Goal: Task Accomplishment & Management: Use online tool/utility

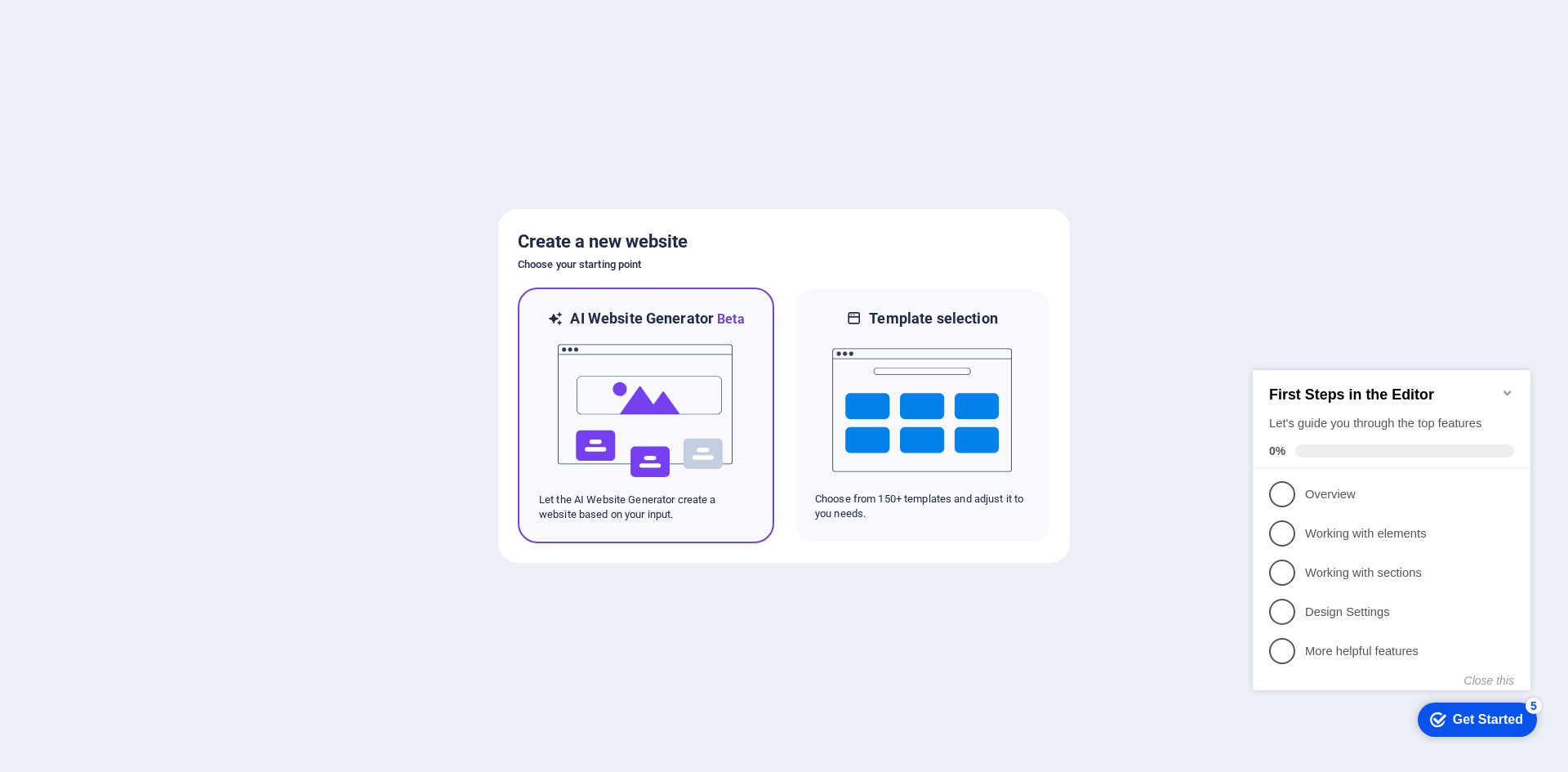
click at [667, 435] on img at bounding box center [646, 411] width 180 height 163
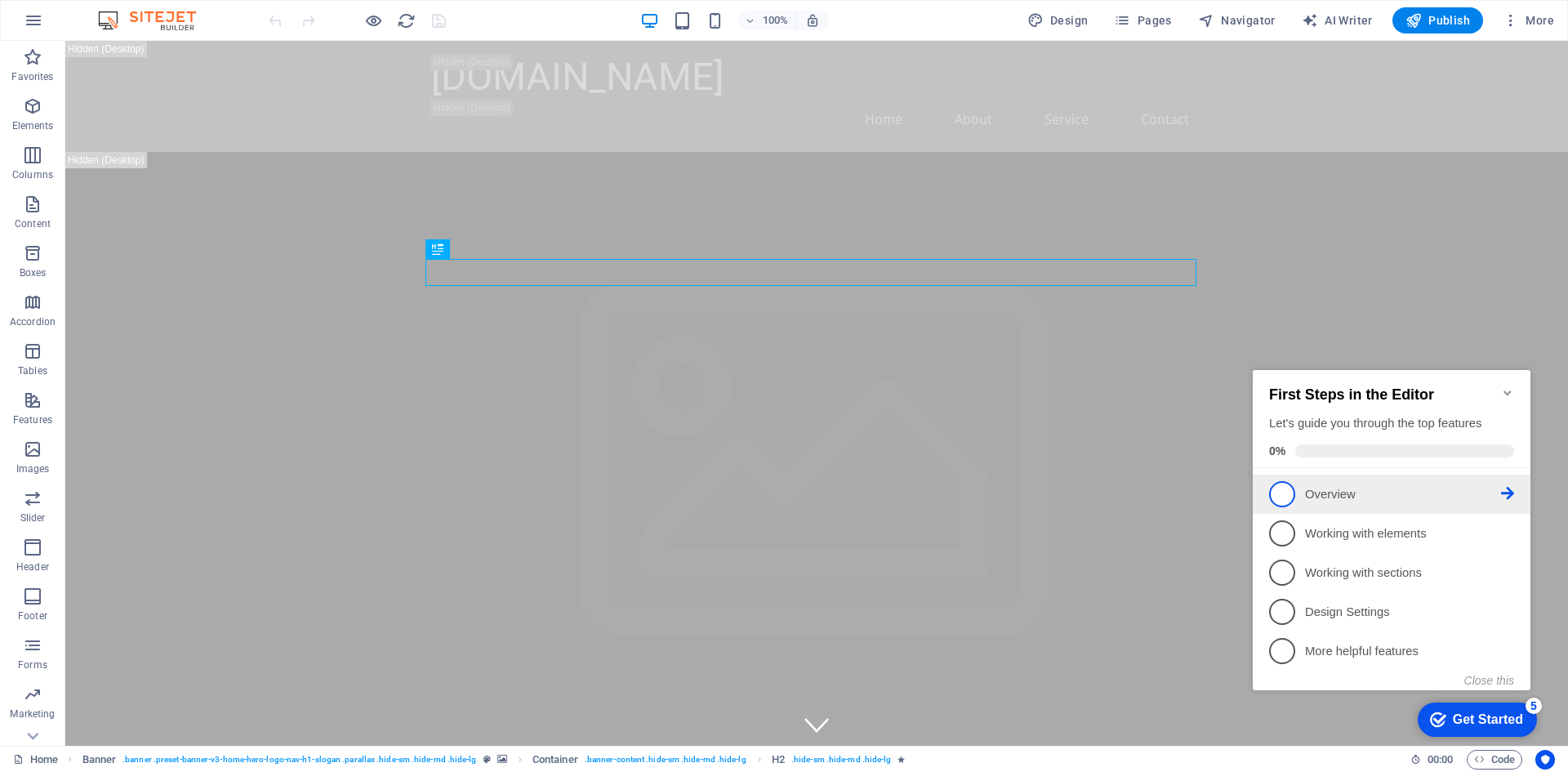
click at [1283, 497] on span "1" at bounding box center [1281, 494] width 26 height 26
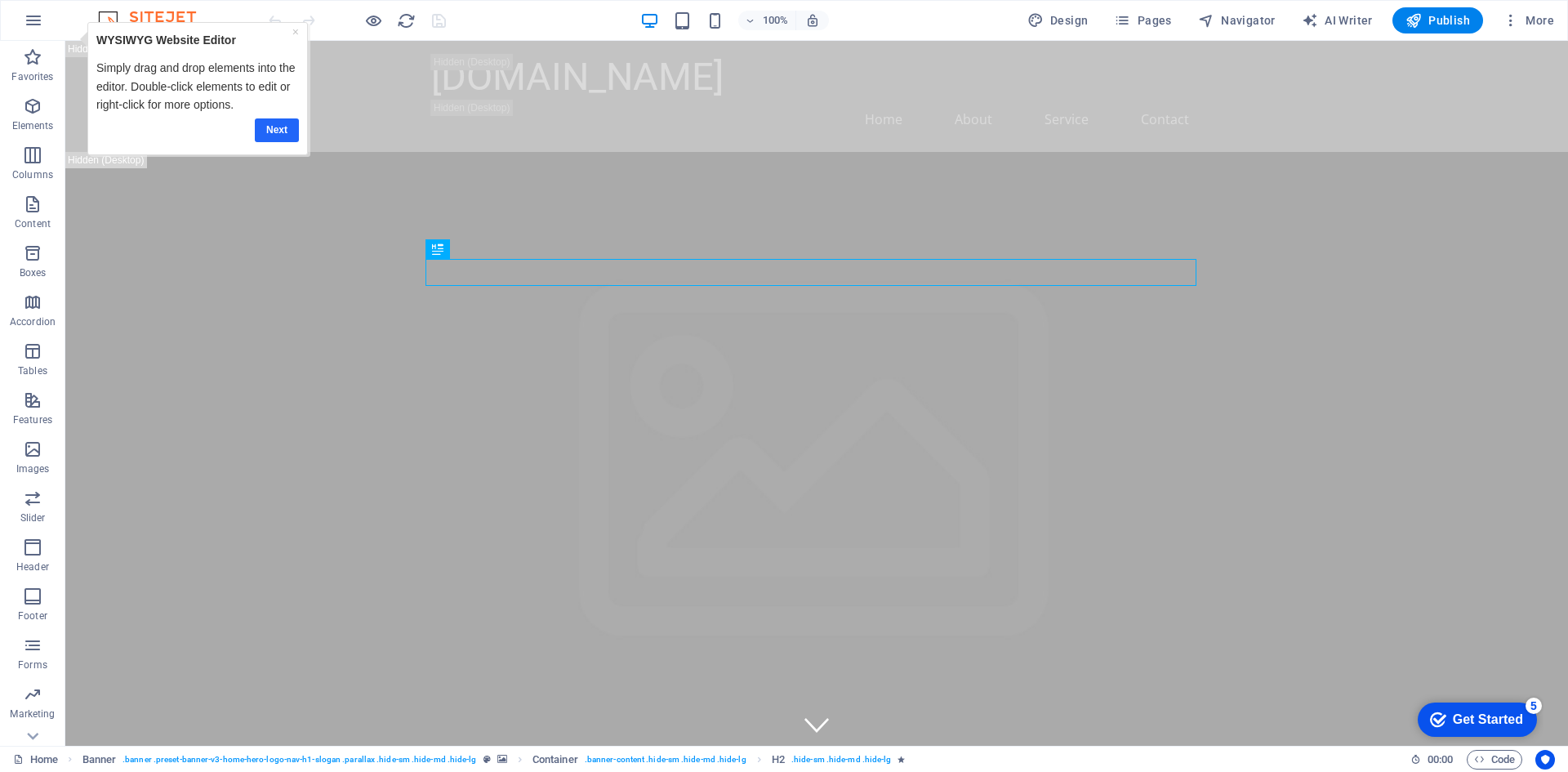
click at [289, 123] on link "Next" at bounding box center [277, 130] width 44 height 24
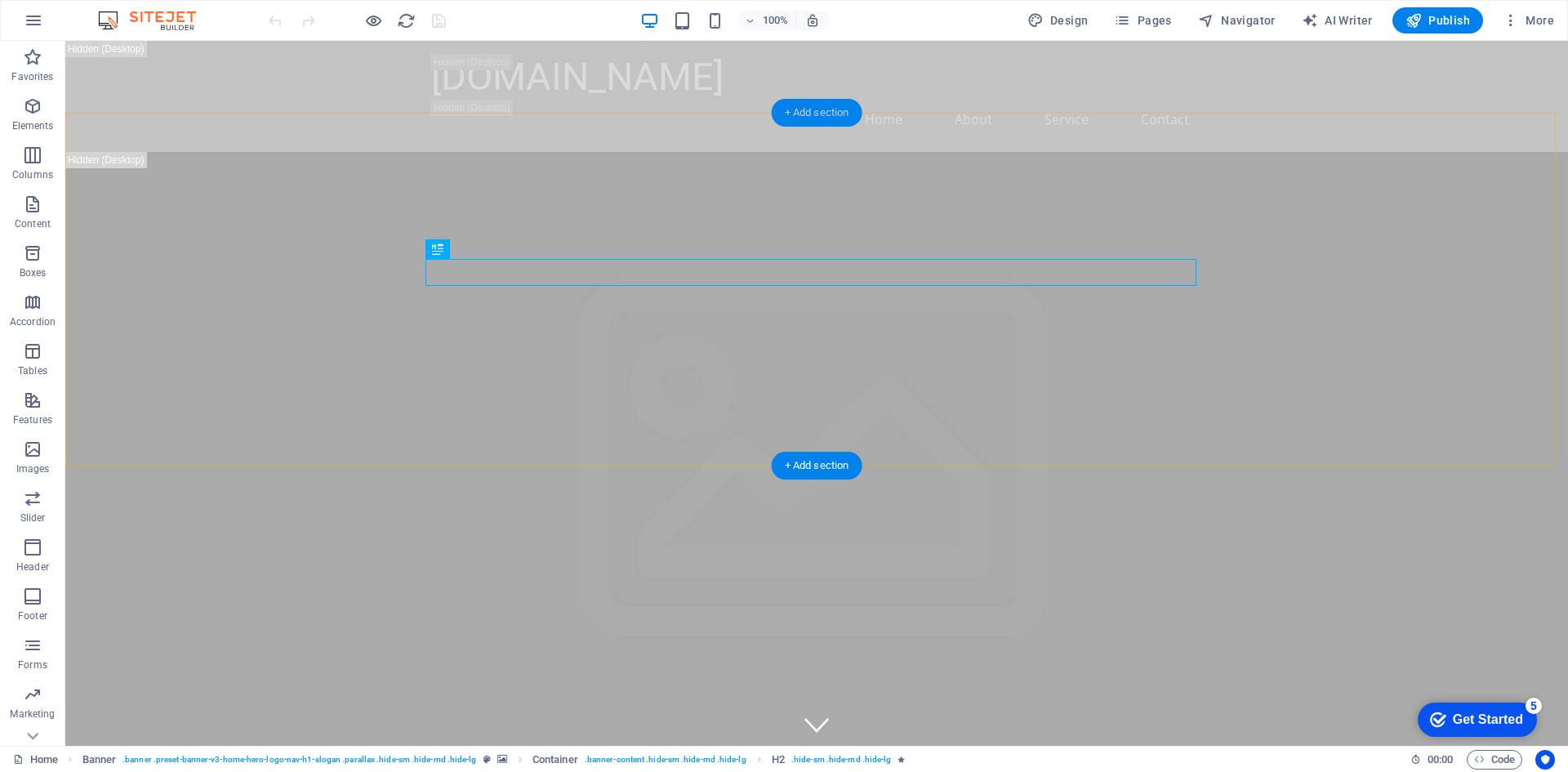
click at [812, 108] on div "+ Add section" at bounding box center [817, 112] width 91 height 28
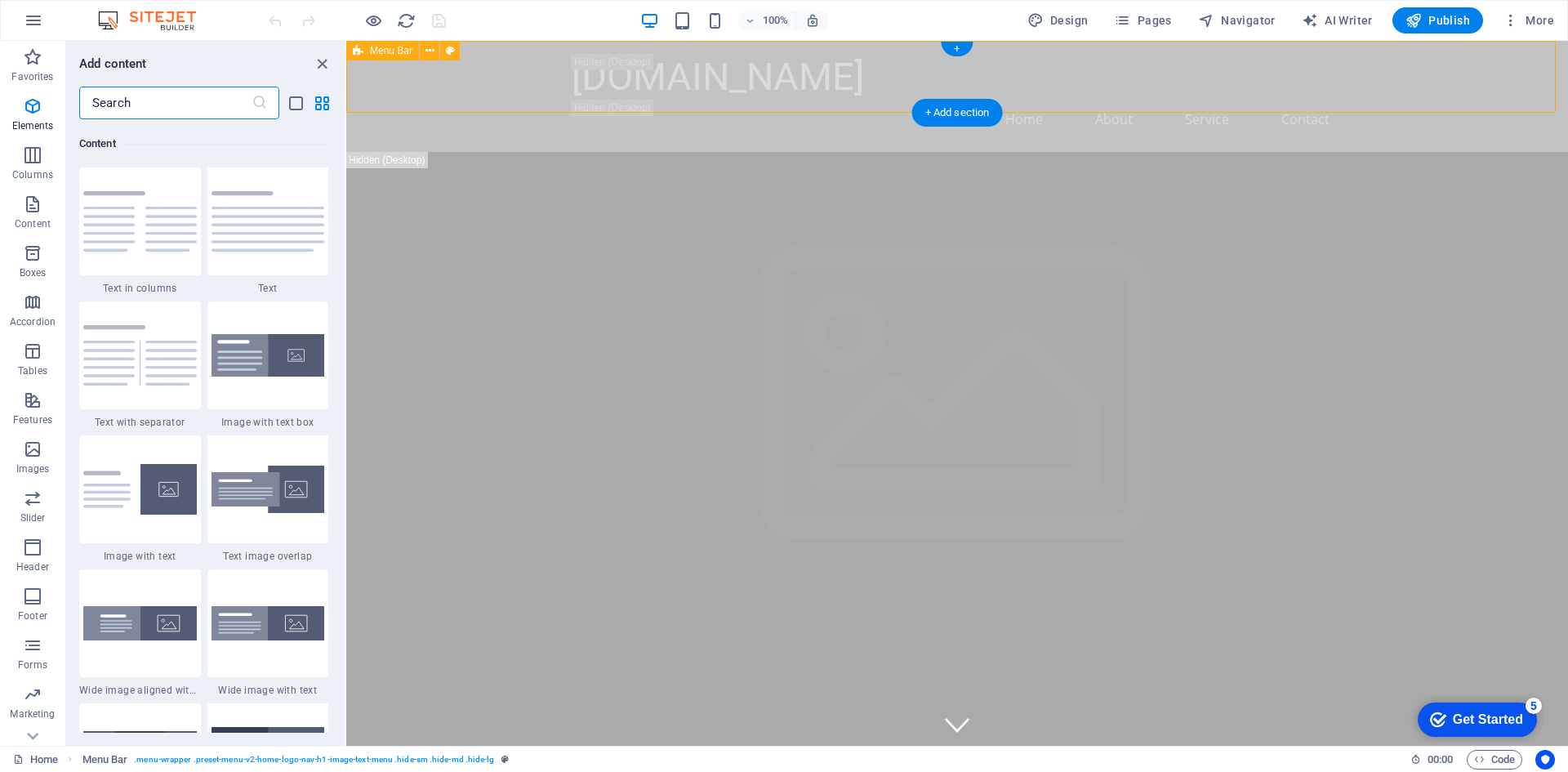
scroll to position [2858, 0]
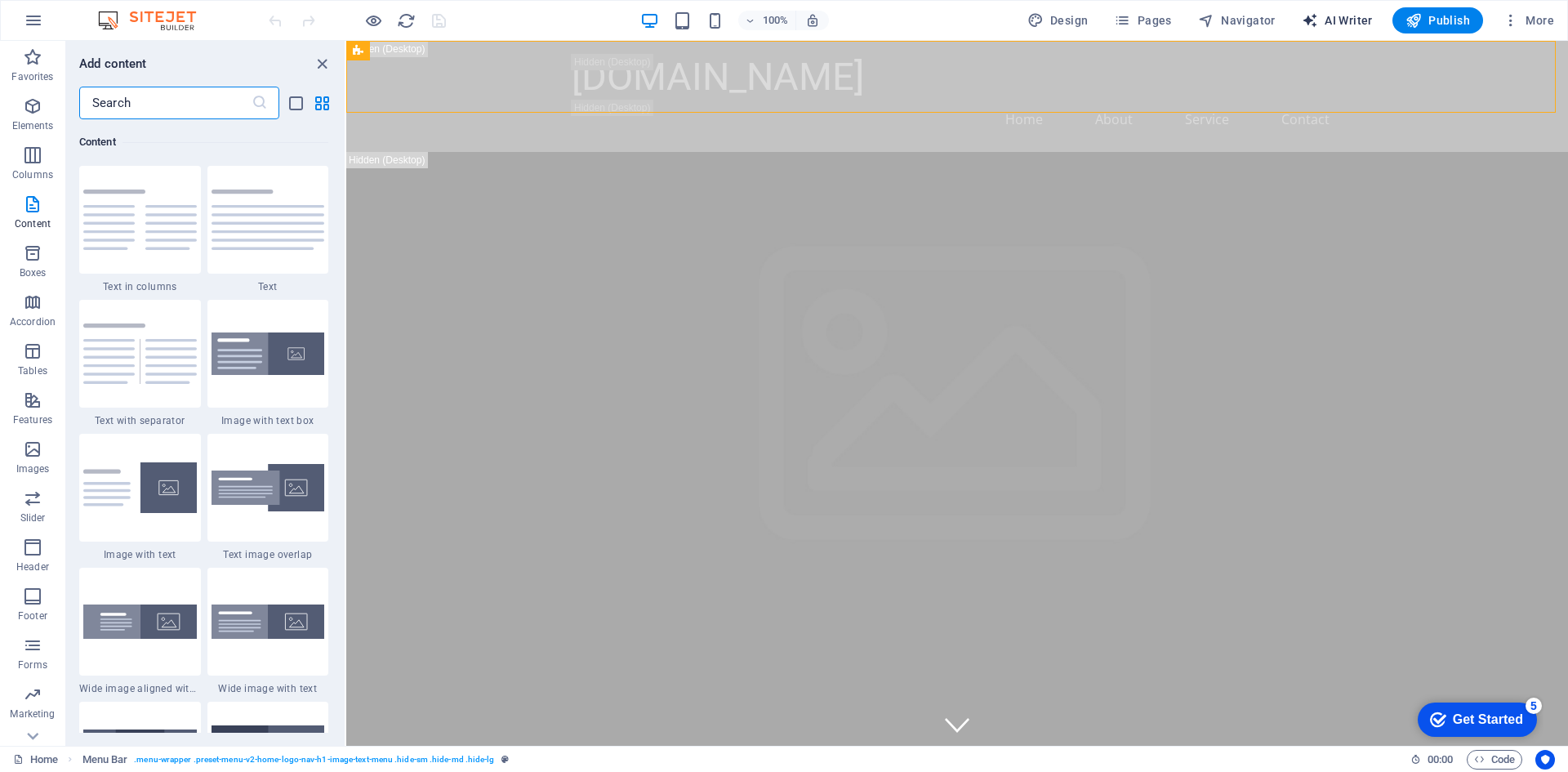
select select "English"
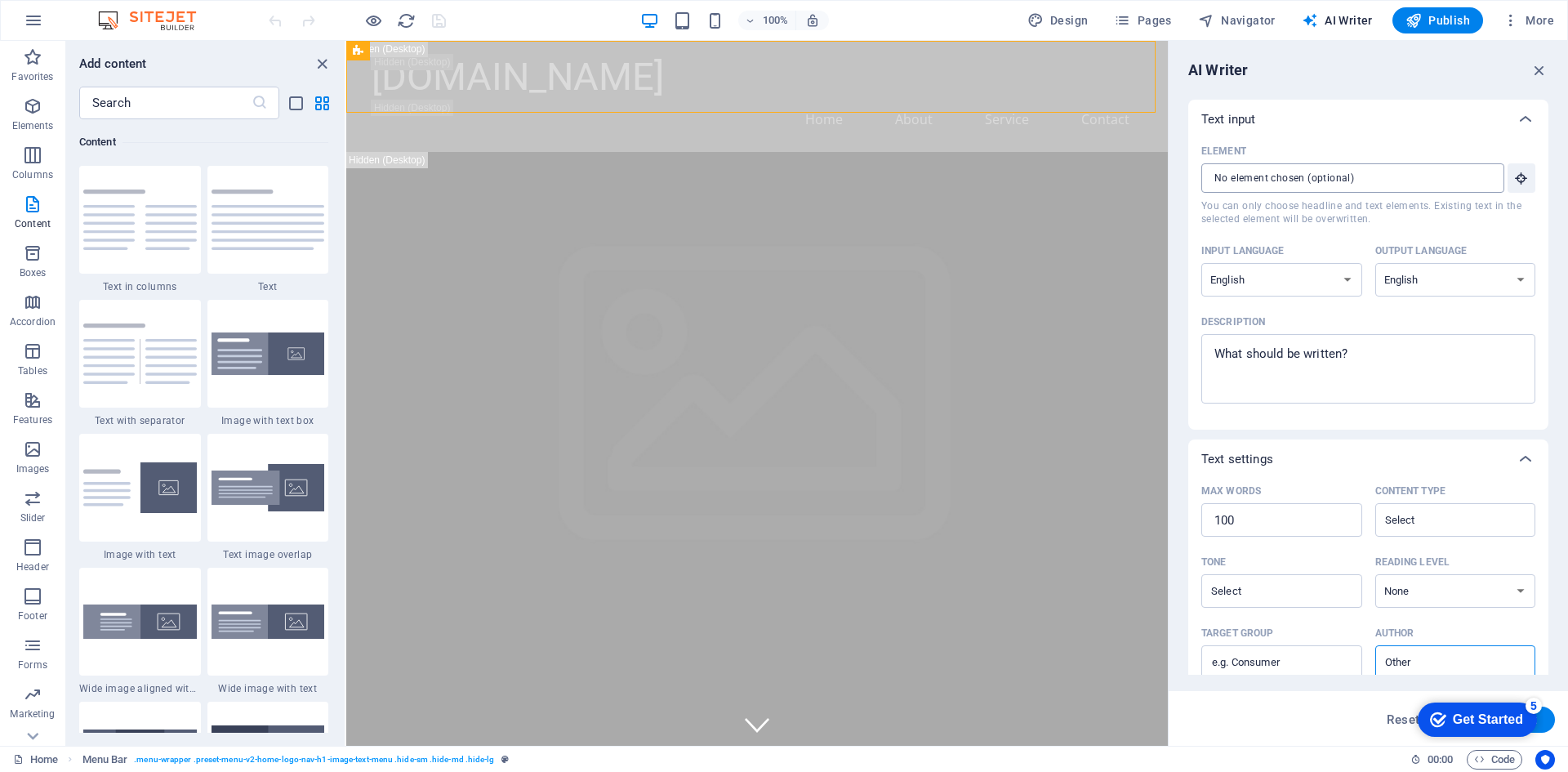
click at [1337, 185] on input "Element ​ You can only choose headline and text elements. Existing text in the …" at bounding box center [1347, 178] width 291 height 30
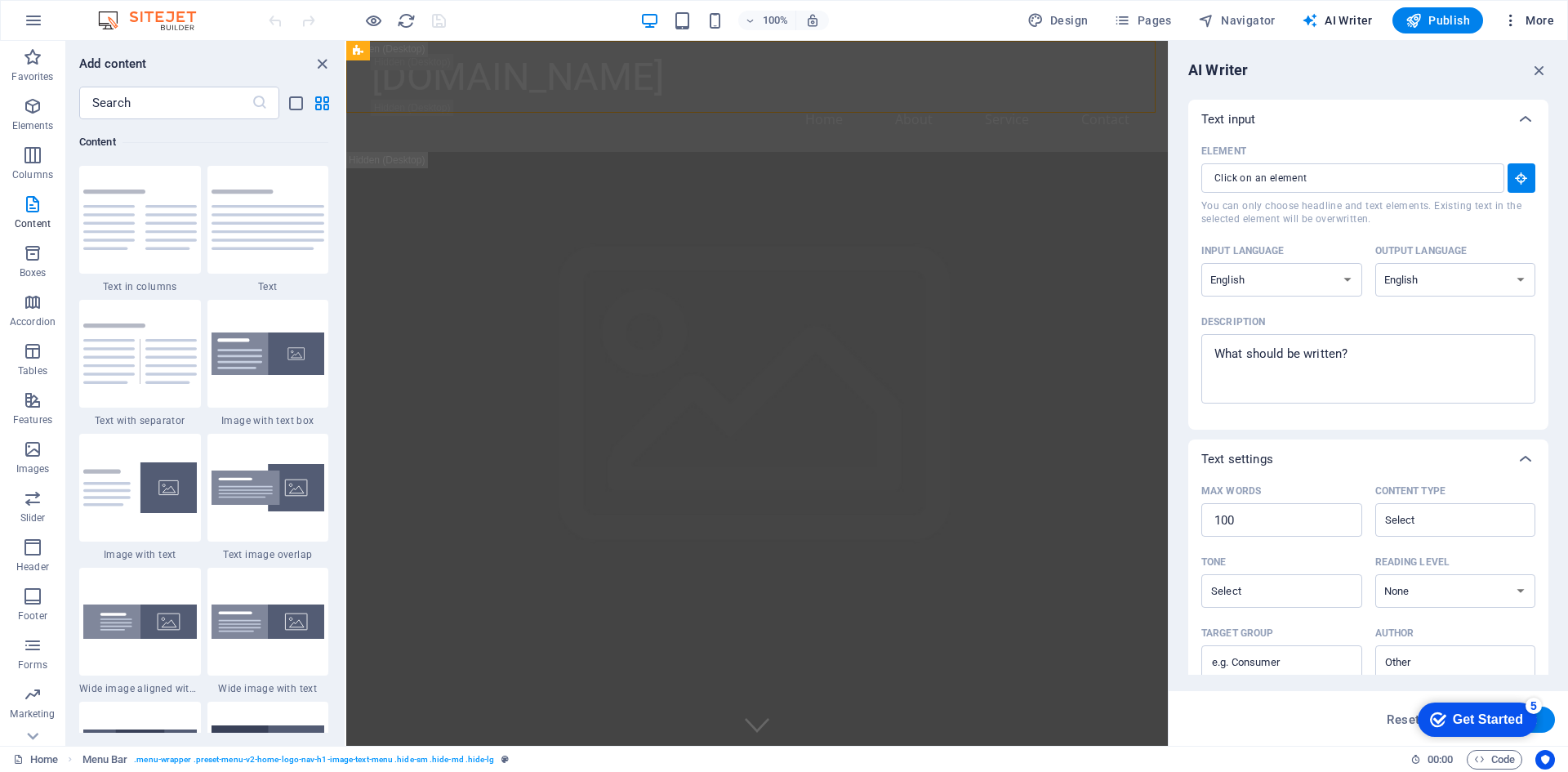
click at [1547, 15] on span "More" at bounding box center [1529, 20] width 52 height 16
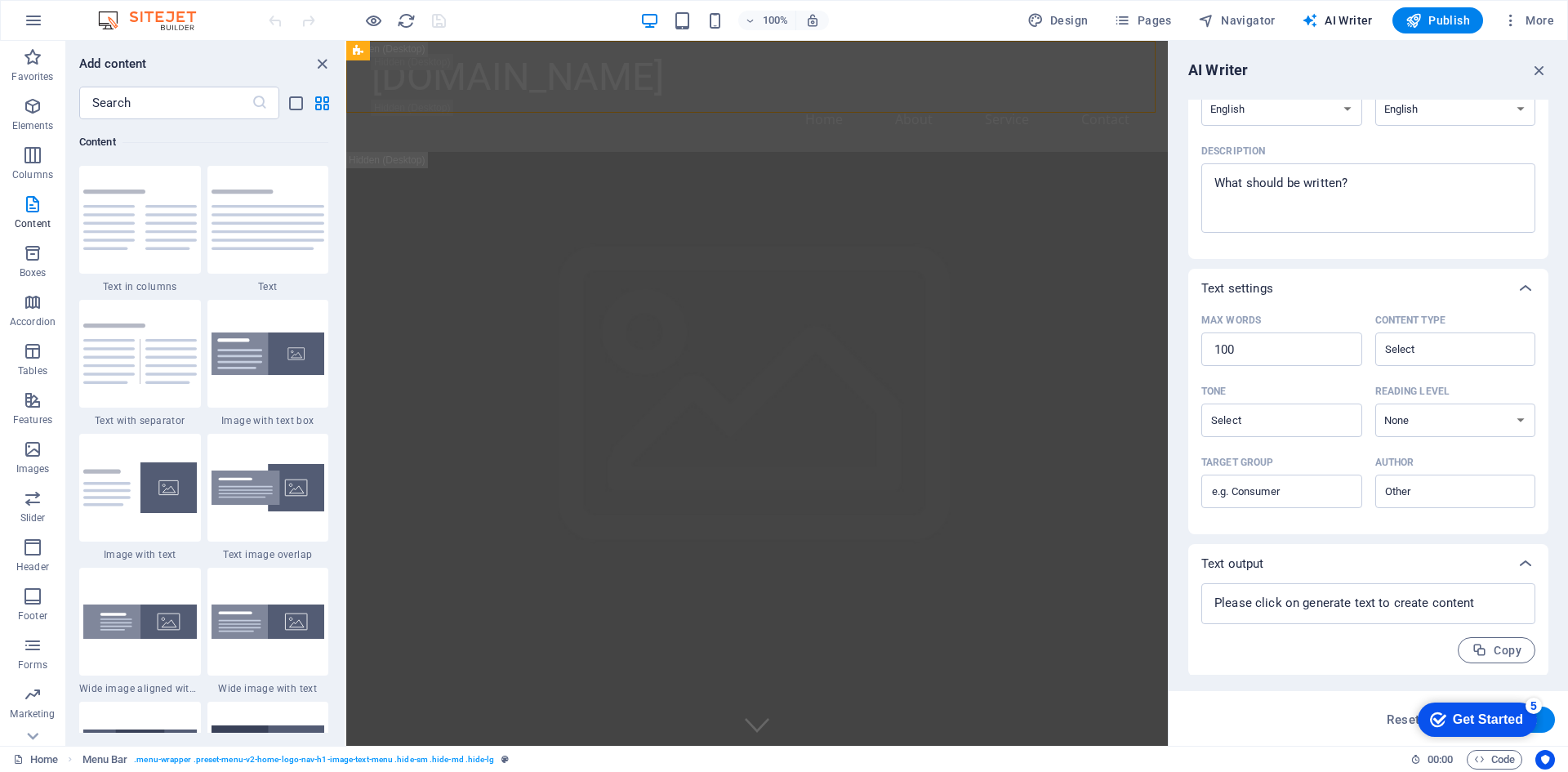
scroll to position [172, 0]
click at [1457, 721] on div "Get Started" at bounding box center [1489, 718] width 71 height 14
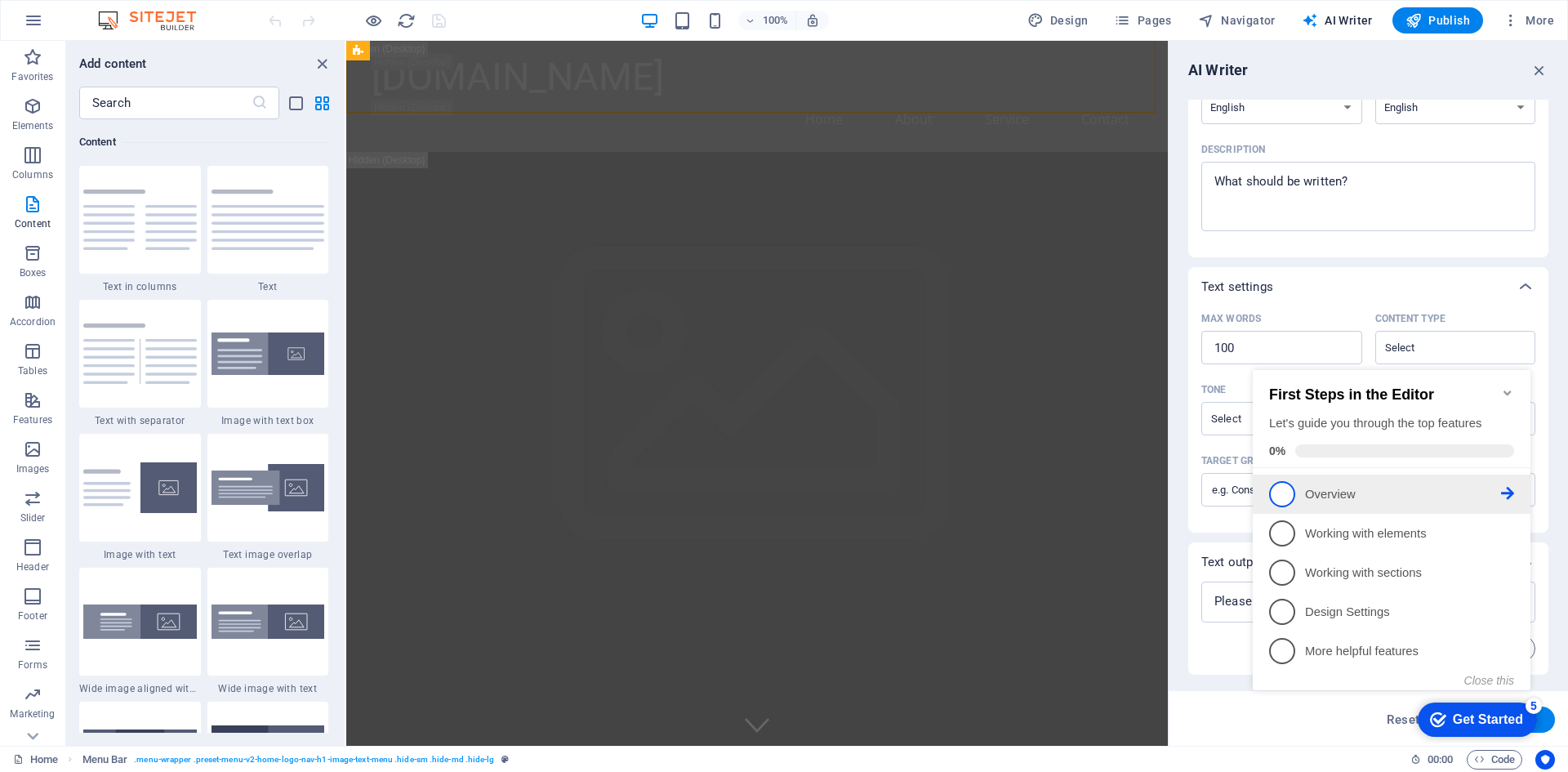
click at [1309, 496] on p "Overview - incomplete" at bounding box center [1403, 495] width 196 height 17
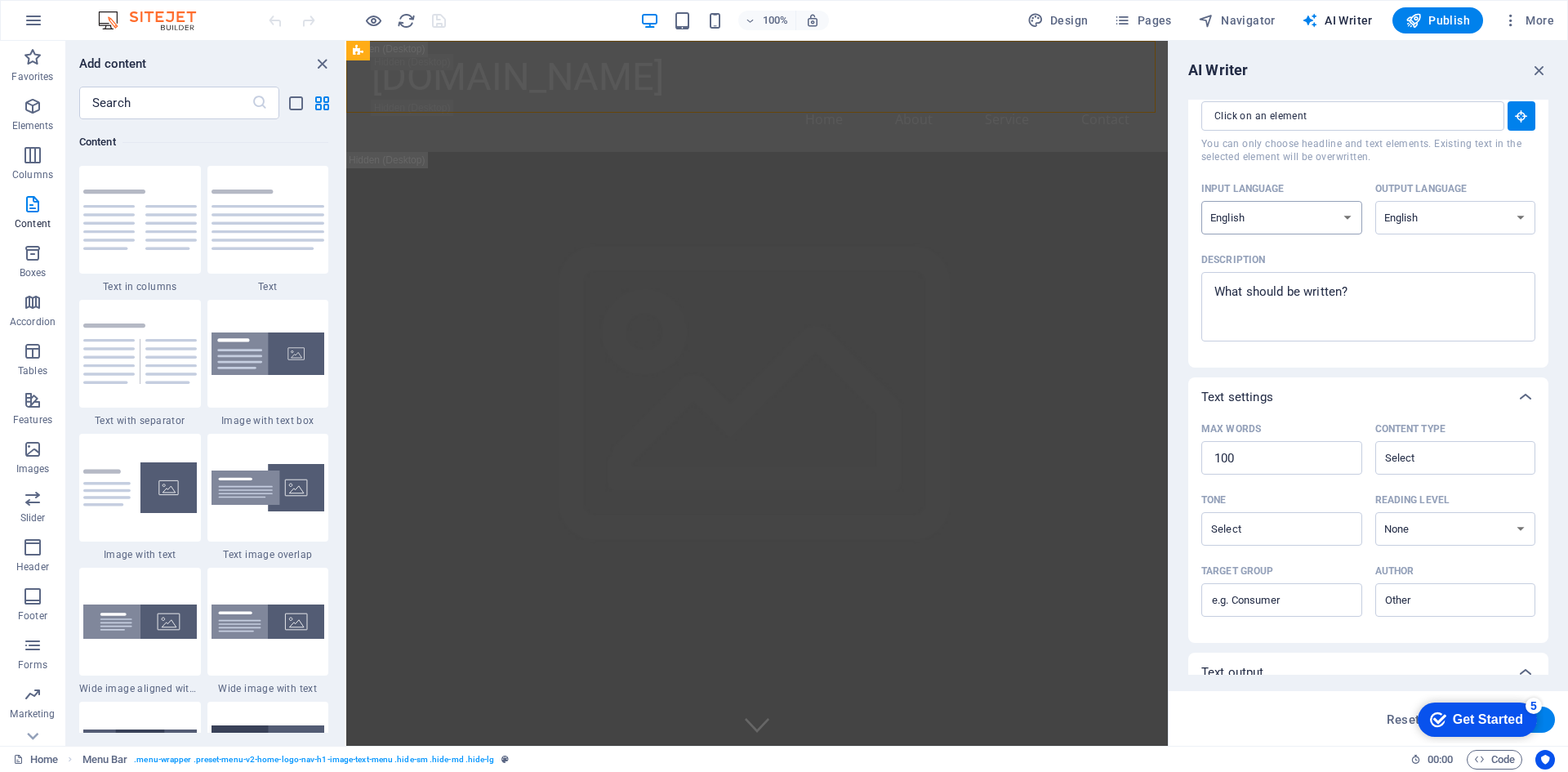
scroll to position [0, 0]
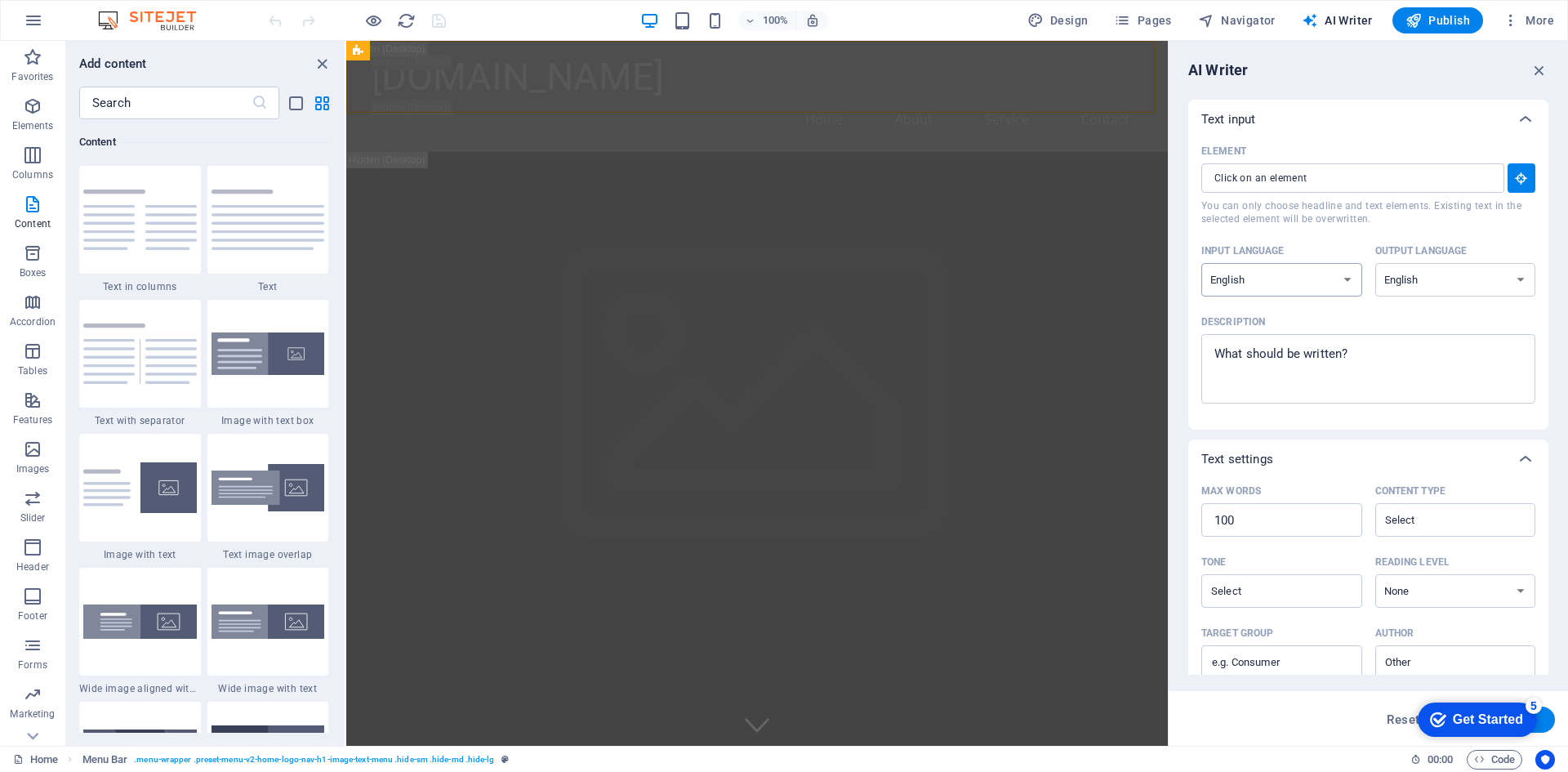
select select "Portuguese"
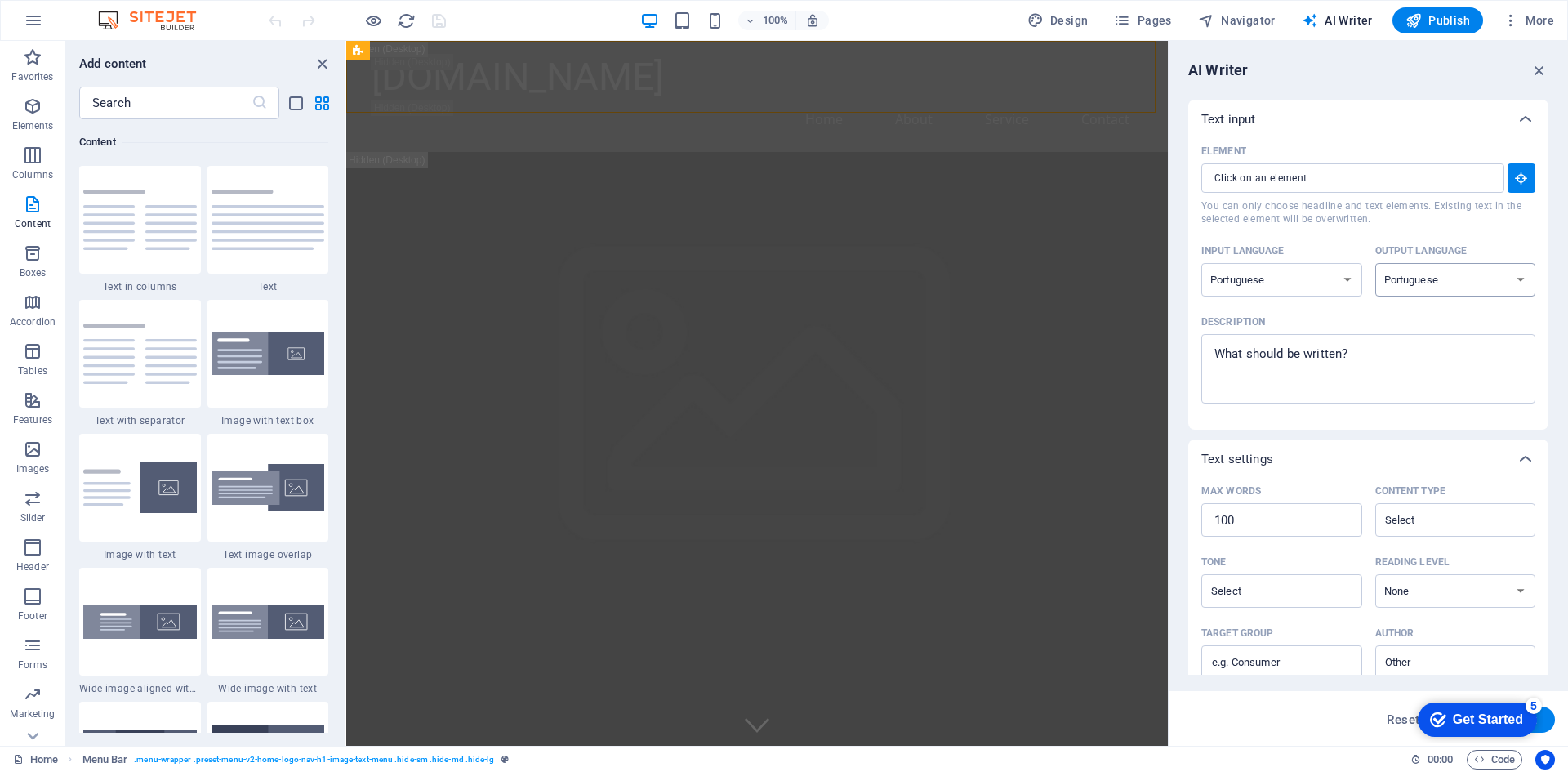
click at [1363, 372] on textarea "Description x ​" at bounding box center [1368, 369] width 318 height 54
type textarea "x"
click at [1275, 169] on input "Element ​ You can only choose headline and text elements. Existing text in the …" at bounding box center [1347, 178] width 291 height 30
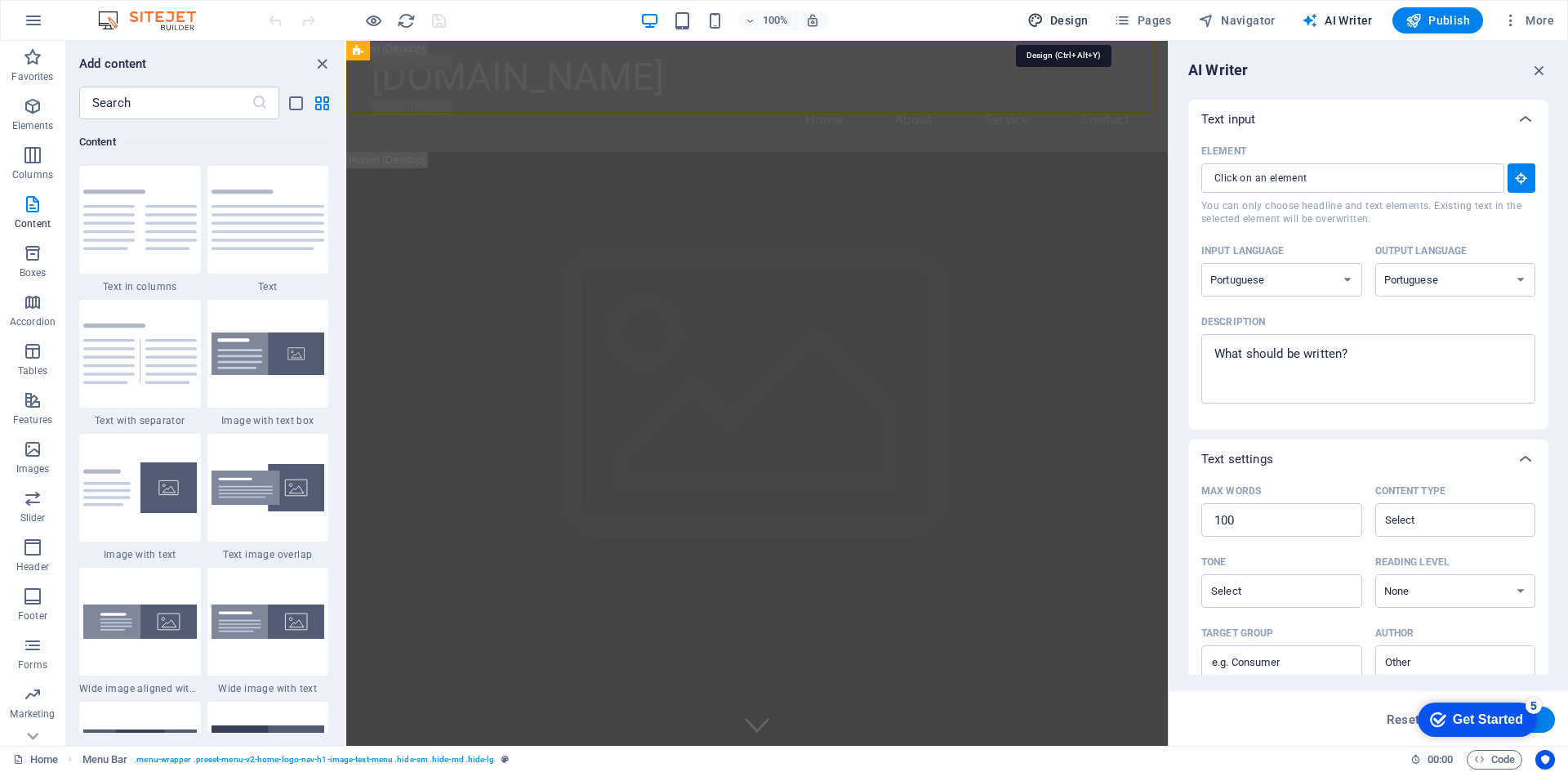
select select "px"
select select "200"
select select "px"
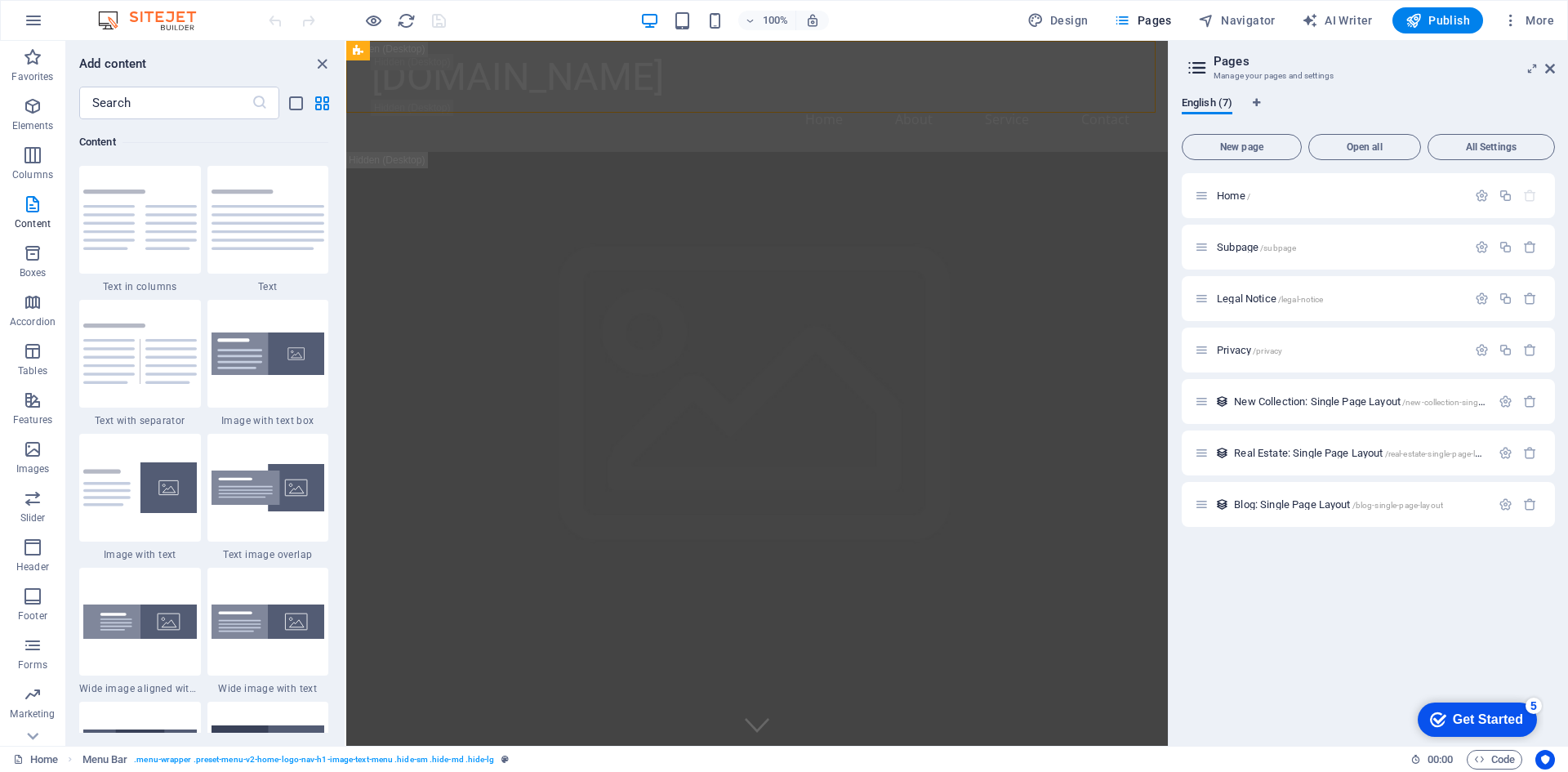
click at [113, 19] on img at bounding box center [155, 20] width 122 height 20
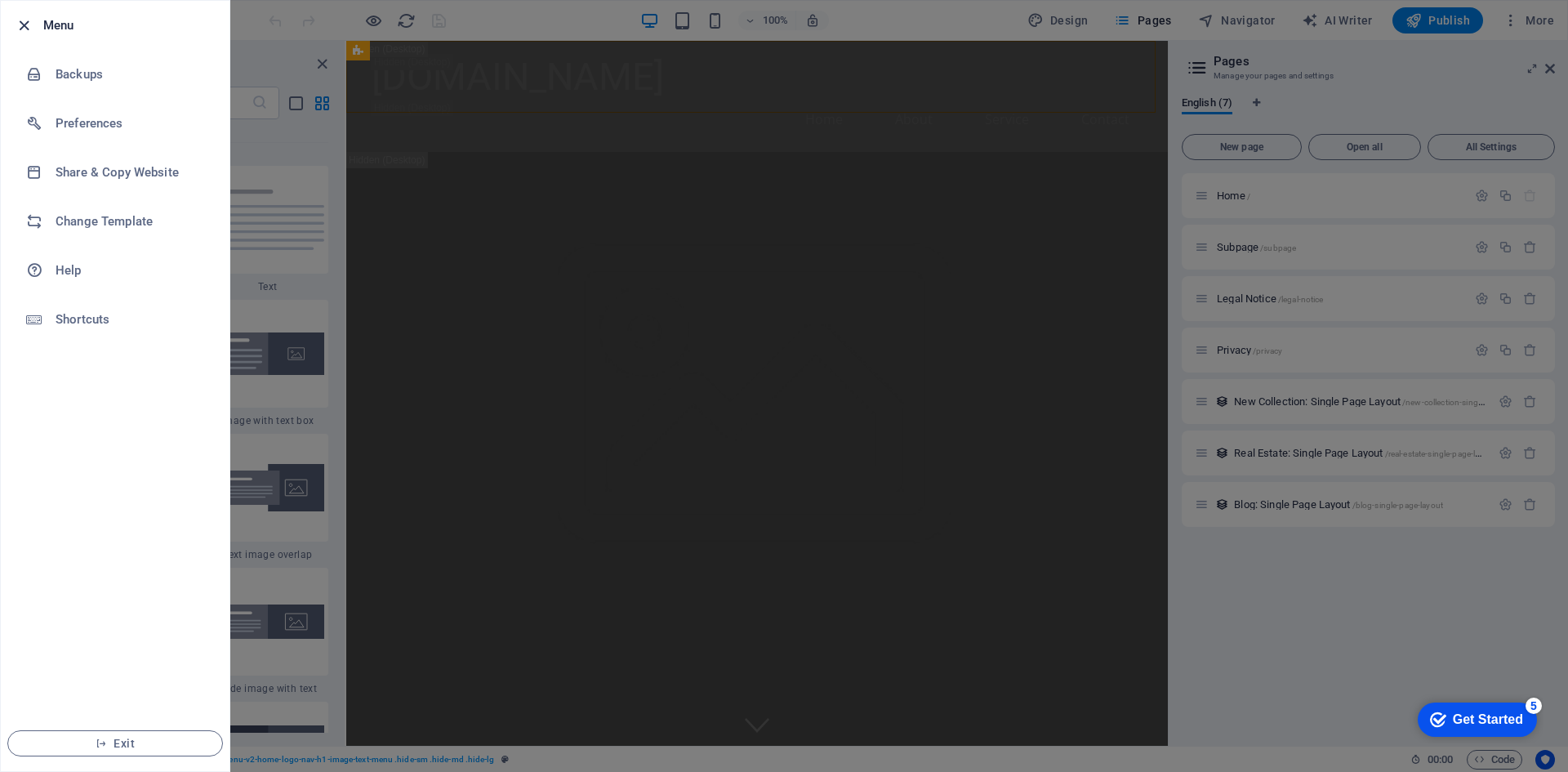
click at [32, 19] on icon "button" at bounding box center [24, 26] width 19 height 19
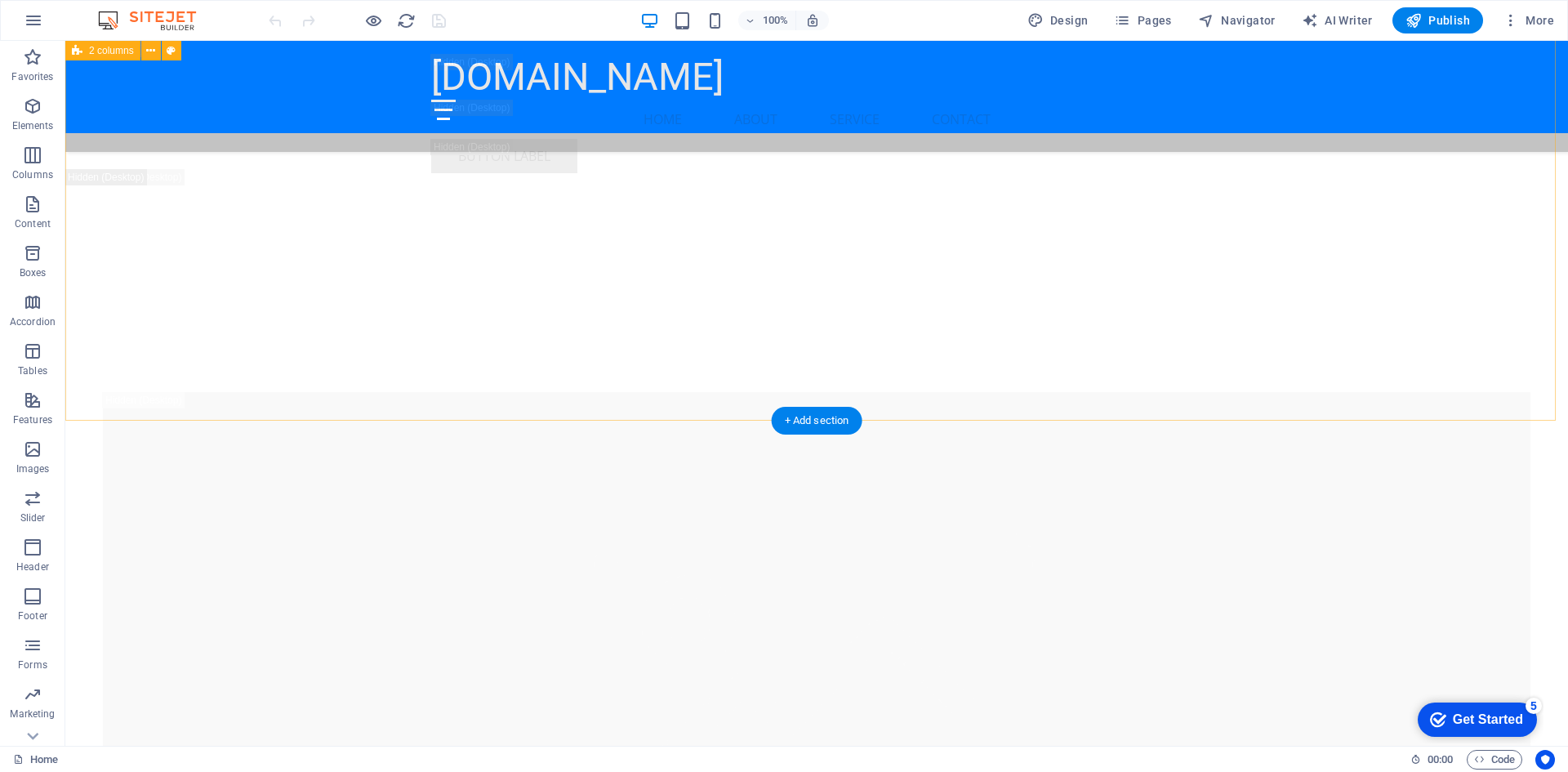
scroll to position [3349, 0]
